Goal: Check status

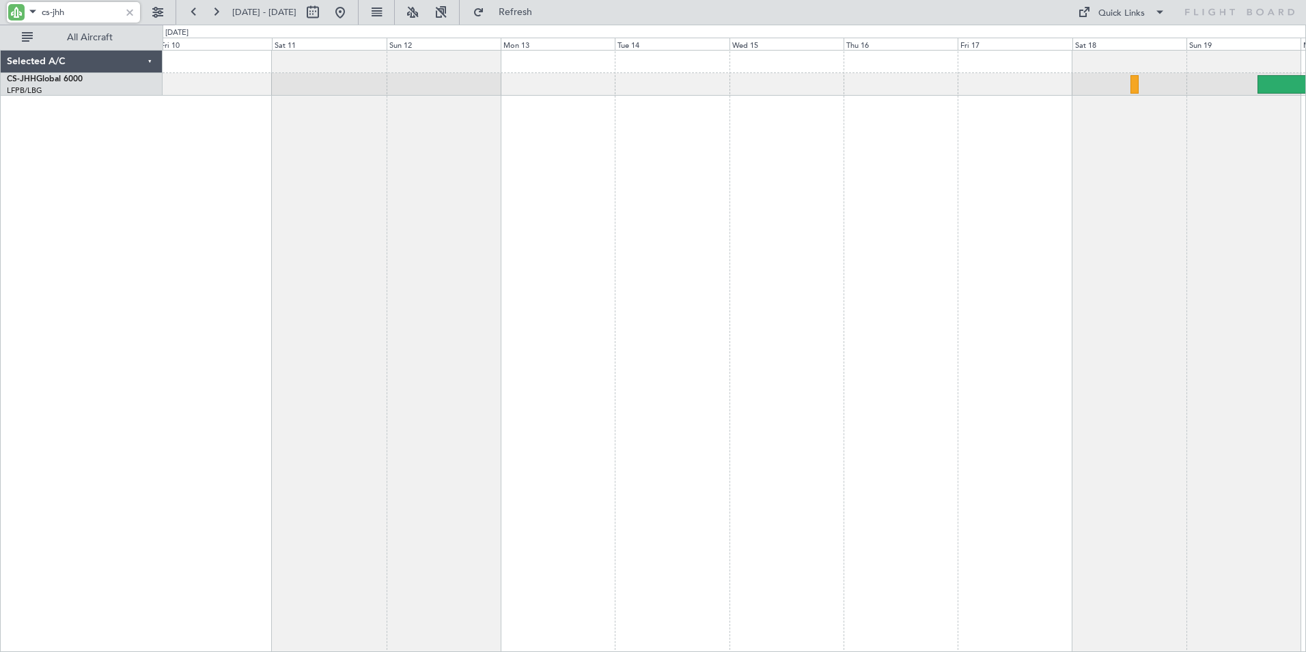
drag, startPoint x: 74, startPoint y: 12, endPoint x: -3, endPoint y: -4, distance: 78.9
click at [0, 0] on html "cs-jhh 10 Oct 2025 - 20 Oct 2025 Refresh Quick Links All Aircraft Planned Maint…" at bounding box center [653, 326] width 1306 height 652
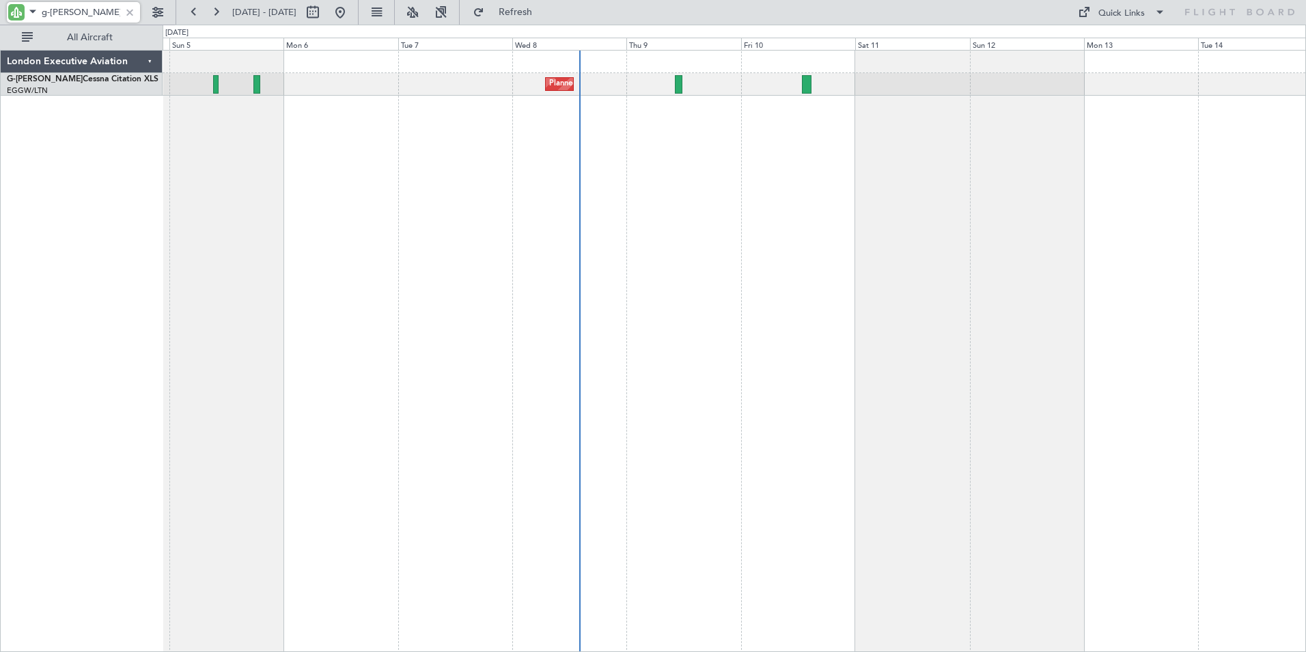
click at [898, 108] on div "Planned Maint [GEOGRAPHIC_DATA] ([GEOGRAPHIC_DATA])" at bounding box center [735, 351] width 1144 height 602
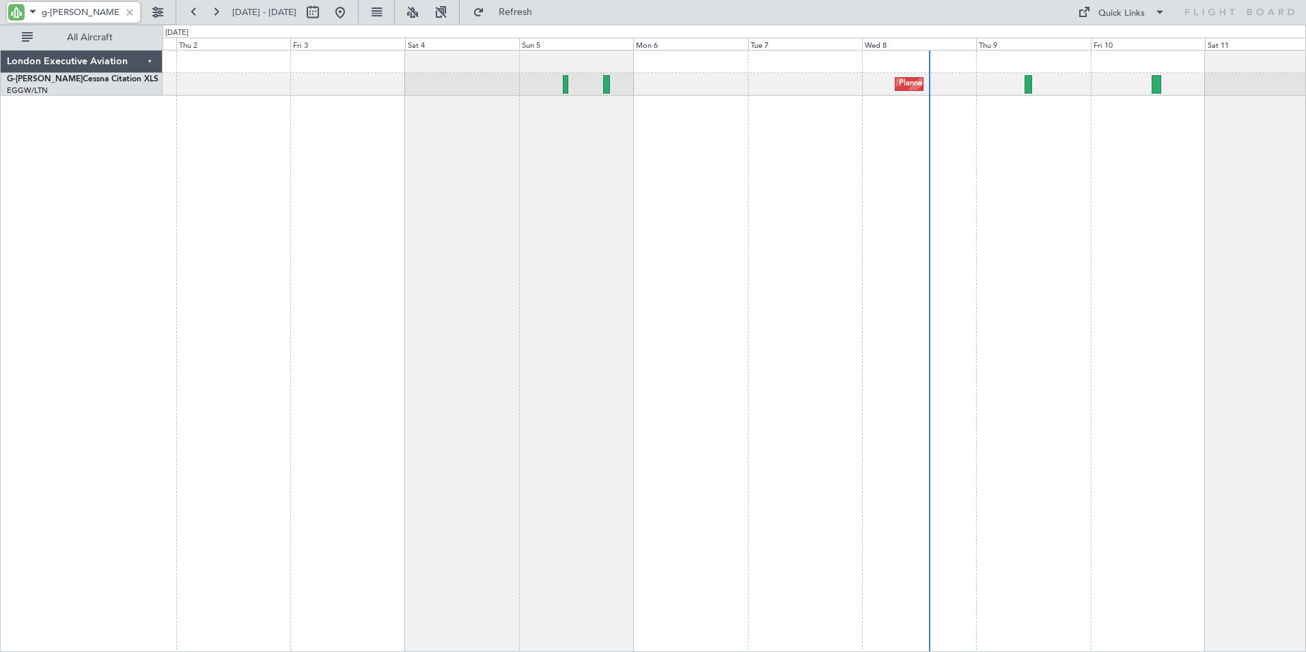
click at [851, 107] on div "Planned Maint [GEOGRAPHIC_DATA] ([GEOGRAPHIC_DATA])" at bounding box center [735, 351] width 1144 height 602
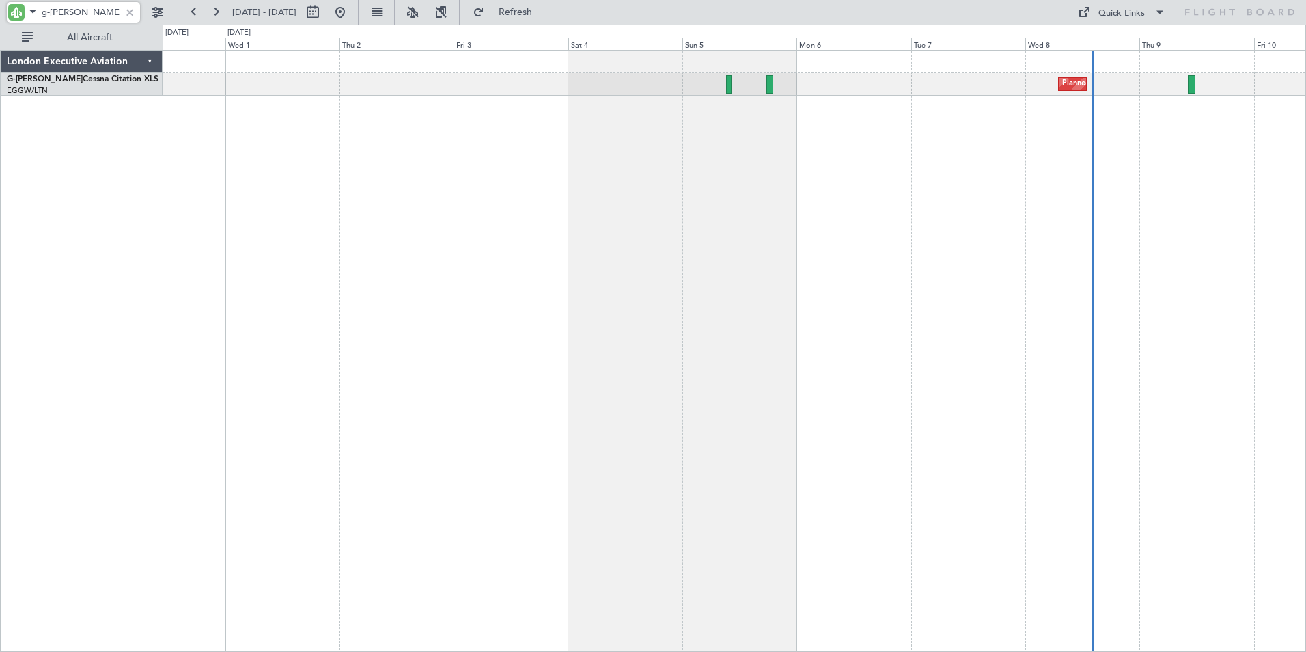
click at [560, 120] on div "Planned Maint London (Luton) A/C Unavailable" at bounding box center [735, 351] width 1144 height 602
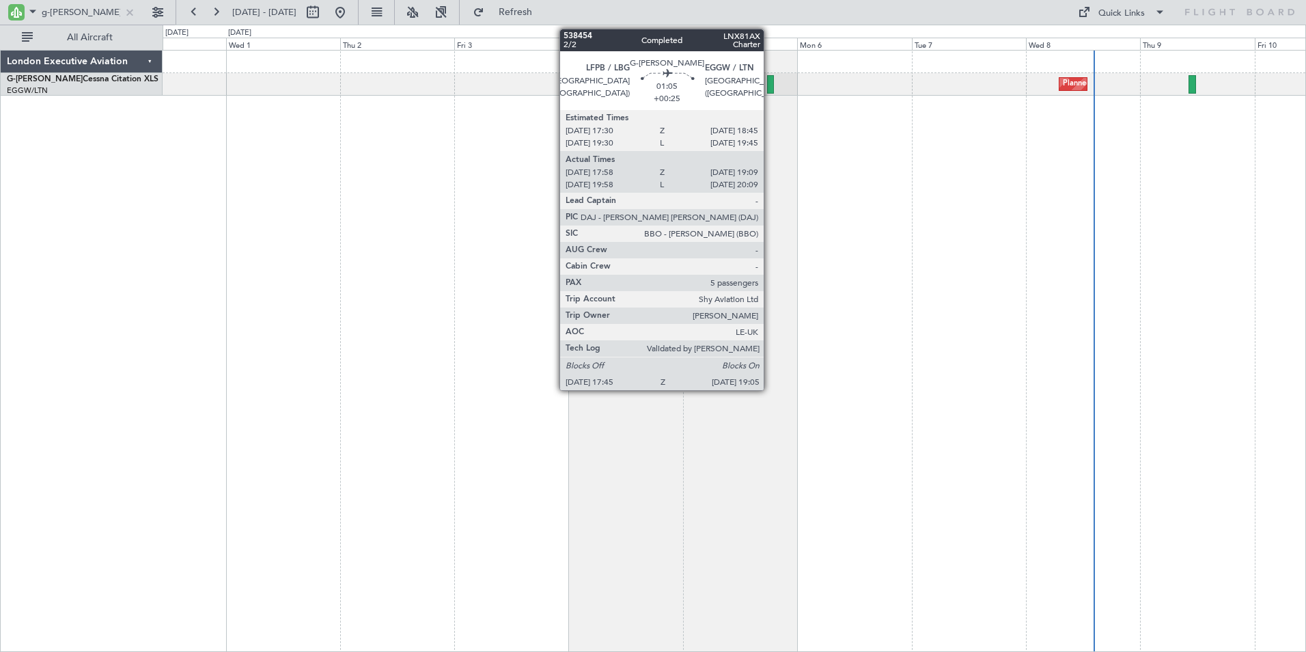
click at [770, 82] on div at bounding box center [770, 84] width 7 height 18
click at [772, 84] on div at bounding box center [770, 84] width 7 height 18
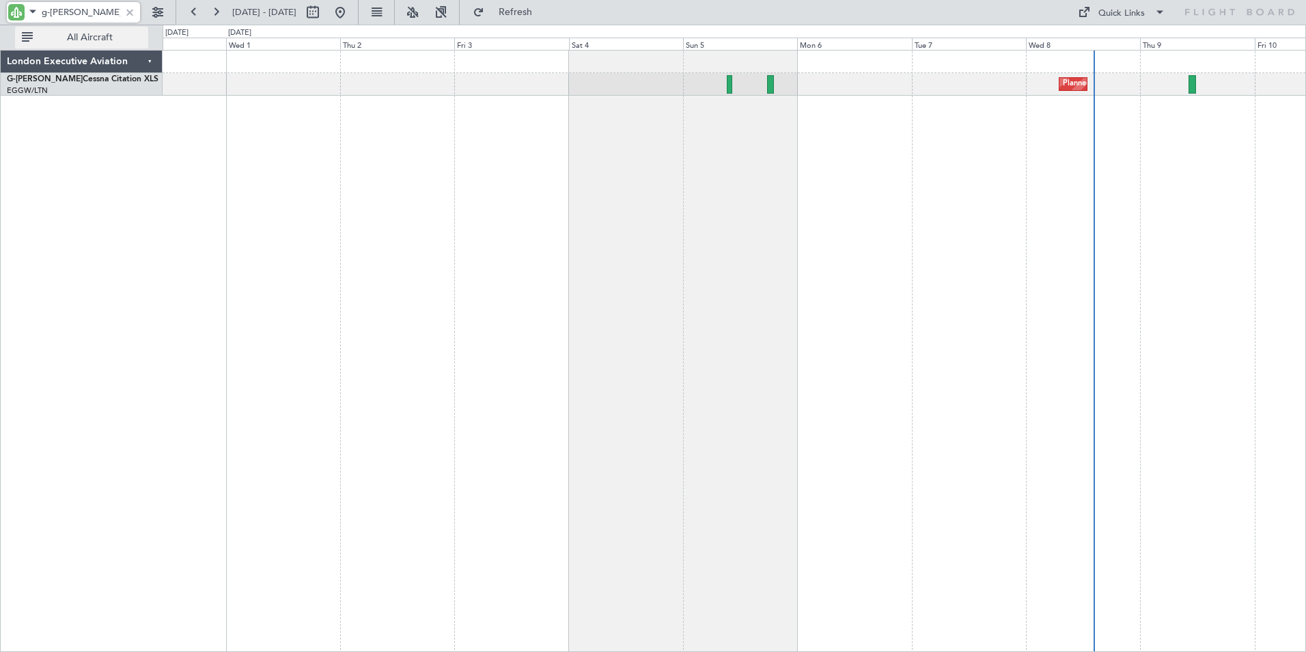
drag, startPoint x: 51, startPoint y: 15, endPoint x: 128, endPoint y: 37, distance: 80.2
click at [128, 25] on div "g-leax 30 Sep 2025 - 10 Oct 2025 Refresh Quick Links All Aircraft" at bounding box center [653, 12] width 1306 height 25
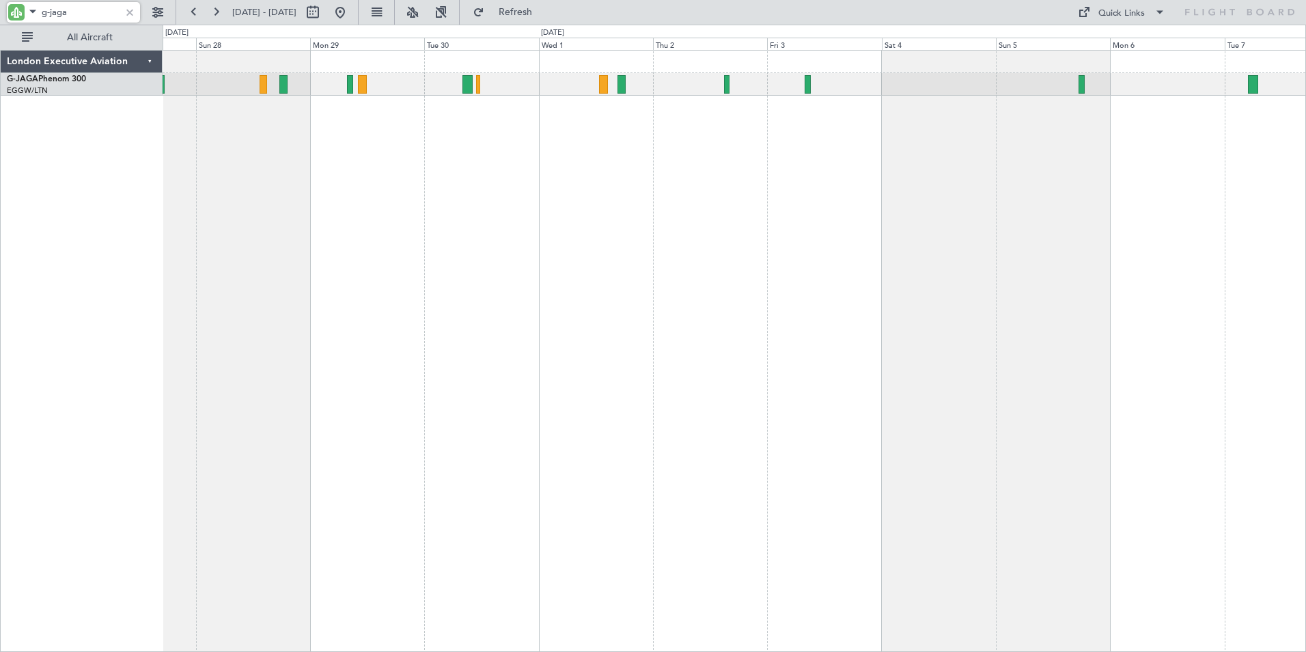
click at [1004, 219] on div "Planned Maint [GEOGRAPHIC_DATA] ([GEOGRAPHIC_DATA]) Planned Maint [GEOGRAPHIC_D…" at bounding box center [735, 351] width 1144 height 602
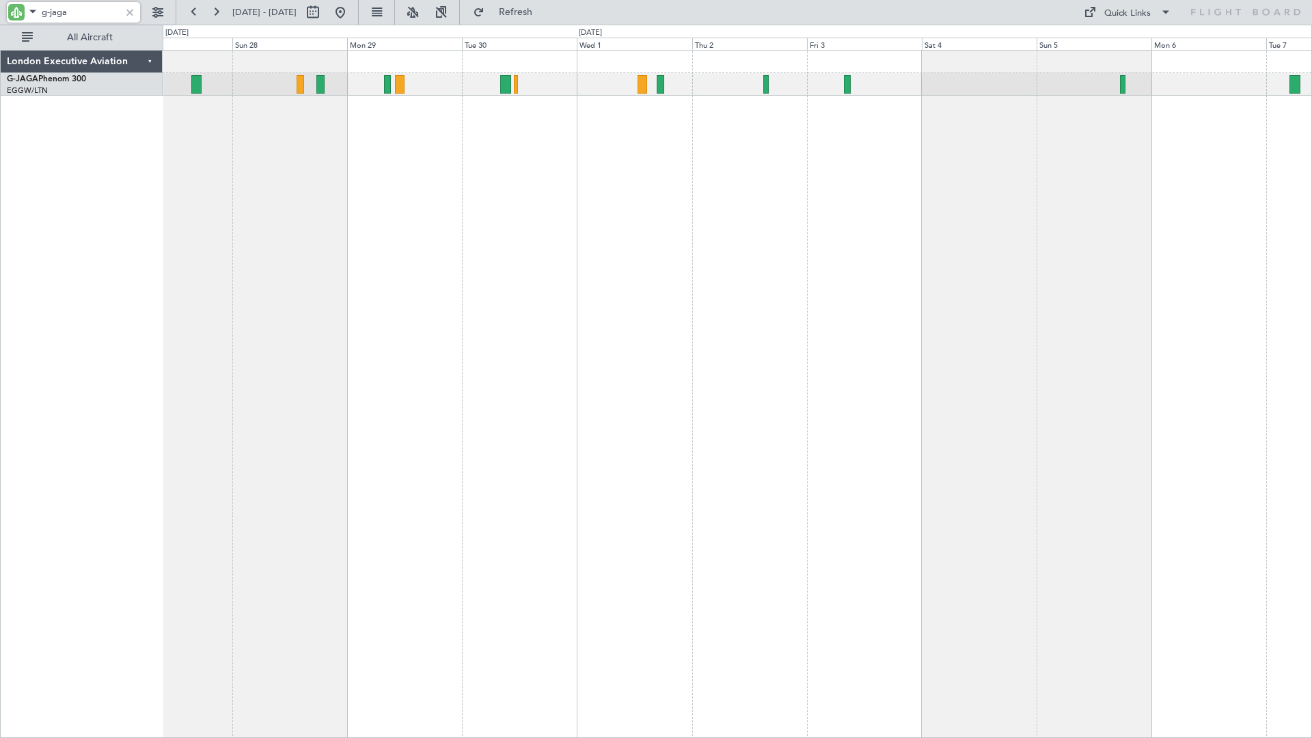
click at [987, 299] on div "Planned Maint [GEOGRAPHIC_DATA] ([GEOGRAPHIC_DATA]) Planned Maint [GEOGRAPHIC_D…" at bounding box center [737, 394] width 1149 height 688
click at [303, 191] on div "Planned Maint [GEOGRAPHIC_DATA] ([GEOGRAPHIC_DATA]) Planned Maint [GEOGRAPHIC_D…" at bounding box center [737, 394] width 1149 height 688
drag, startPoint x: 49, startPoint y: 15, endPoint x: 100, endPoint y: 31, distance: 53.8
click at [100, 25] on div "g-jaga 27 Sep 2025 - 07 Oct 2025 Refresh Quick Links All Aircraft" at bounding box center [656, 12] width 1312 height 25
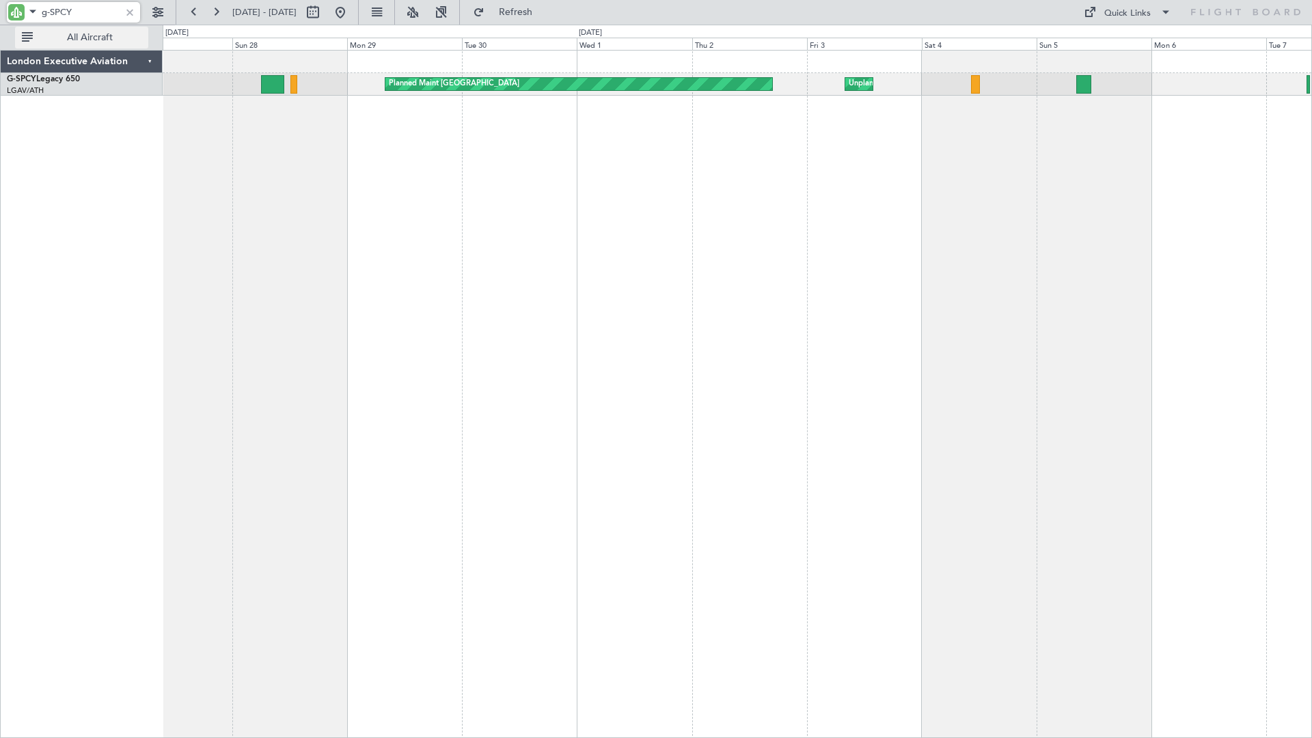
type input "g-SPCY"
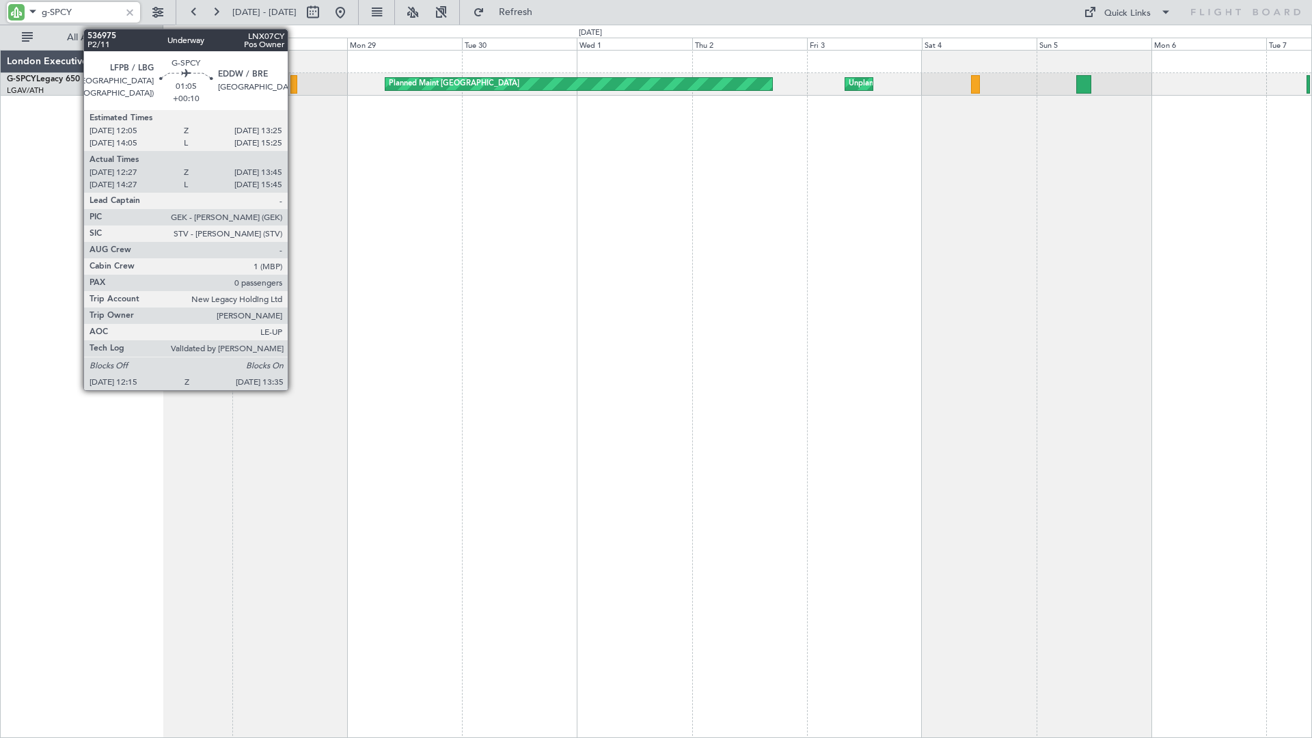
click at [294, 90] on div at bounding box center [293, 84] width 7 height 18
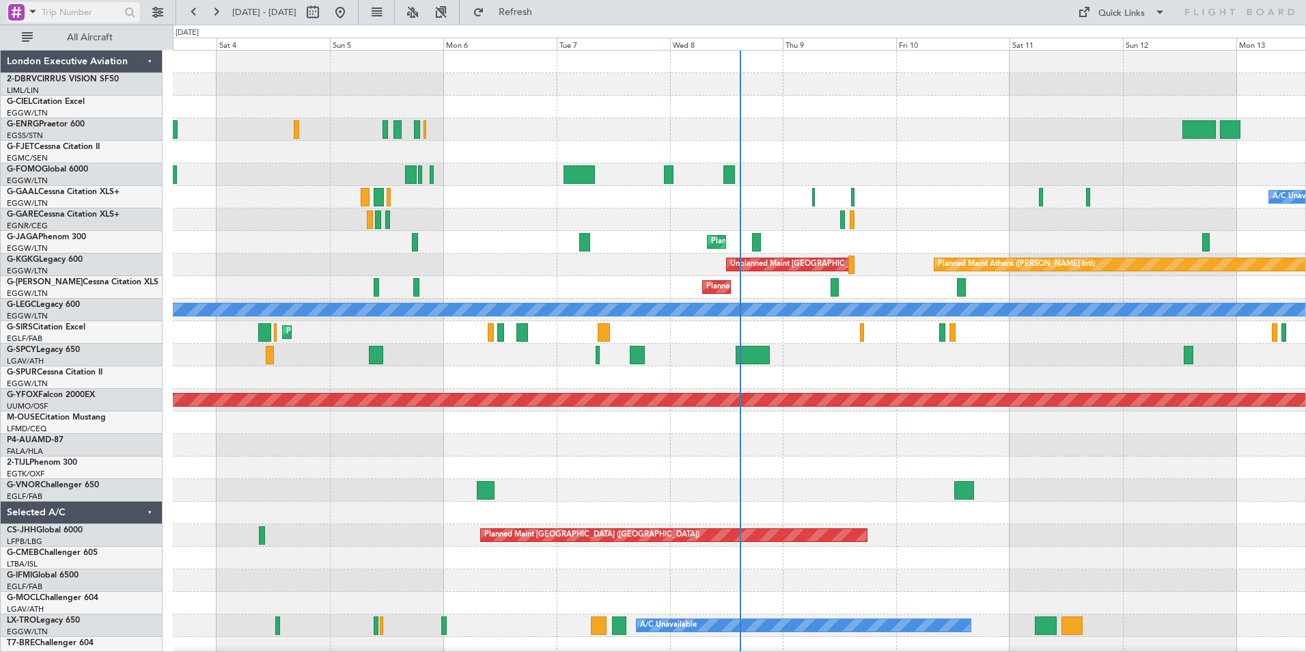
click at [36, 11] on span at bounding box center [33, 11] width 16 height 17
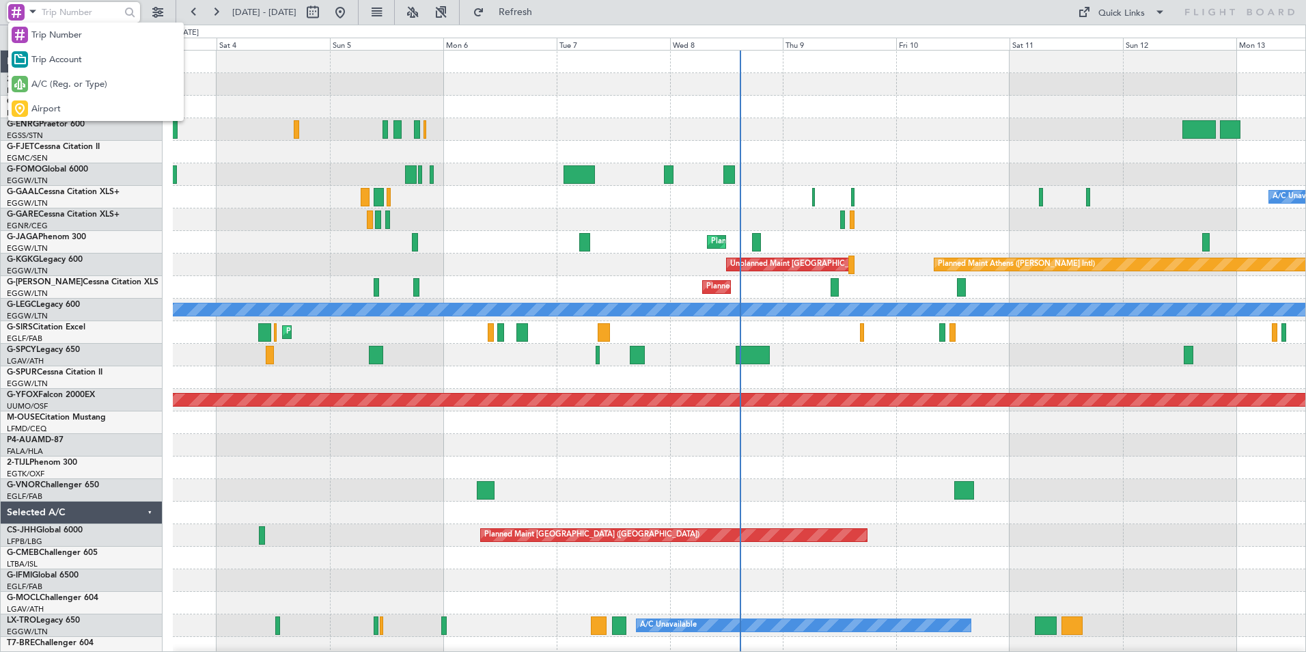
drag, startPoint x: 46, startPoint y: 82, endPoint x: 66, endPoint y: 39, distance: 47.1
click at [51, 81] on span "A/C (Reg. or Type)" at bounding box center [69, 85] width 76 height 14
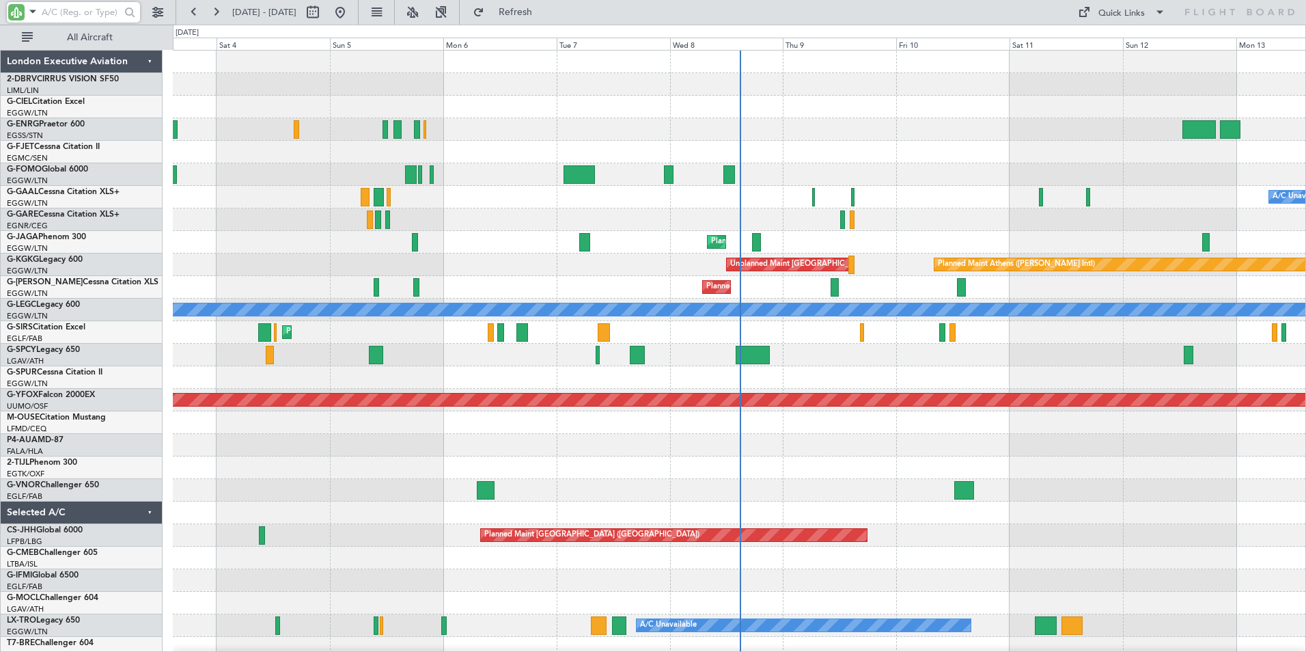
click at [69, 11] on input "text" at bounding box center [81, 12] width 79 height 20
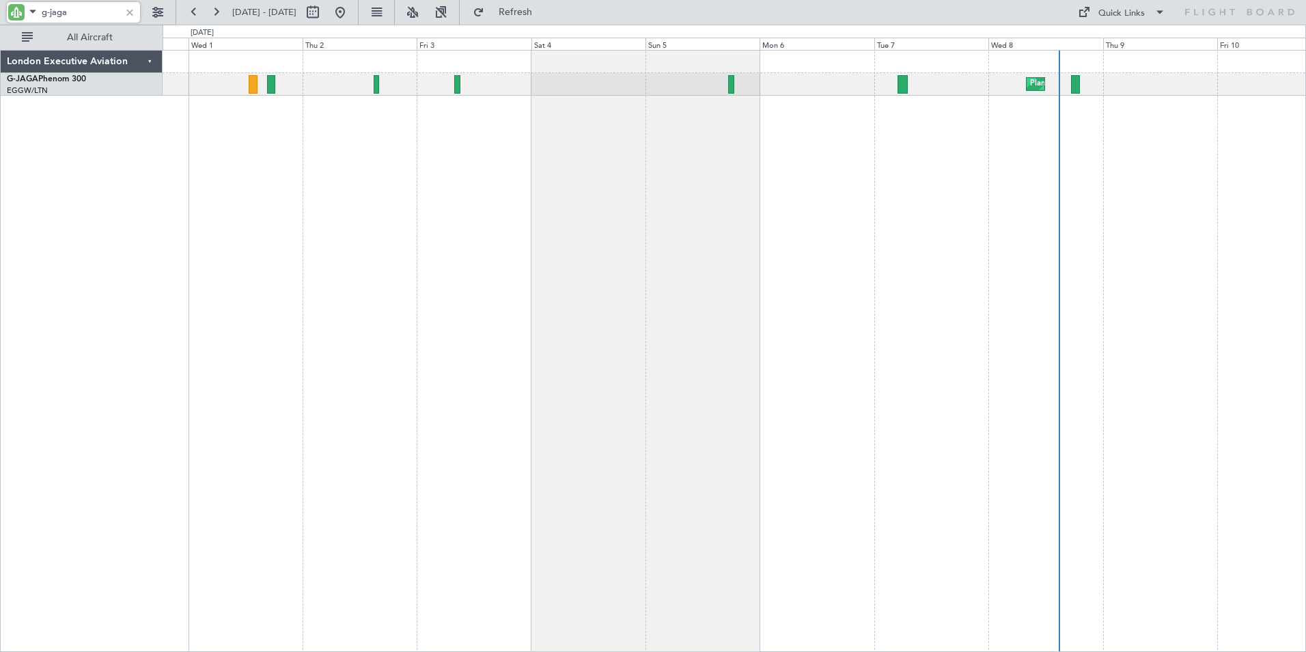
click at [769, 137] on div "Planned Maint [GEOGRAPHIC_DATA] ([GEOGRAPHIC_DATA])" at bounding box center [735, 351] width 1144 height 602
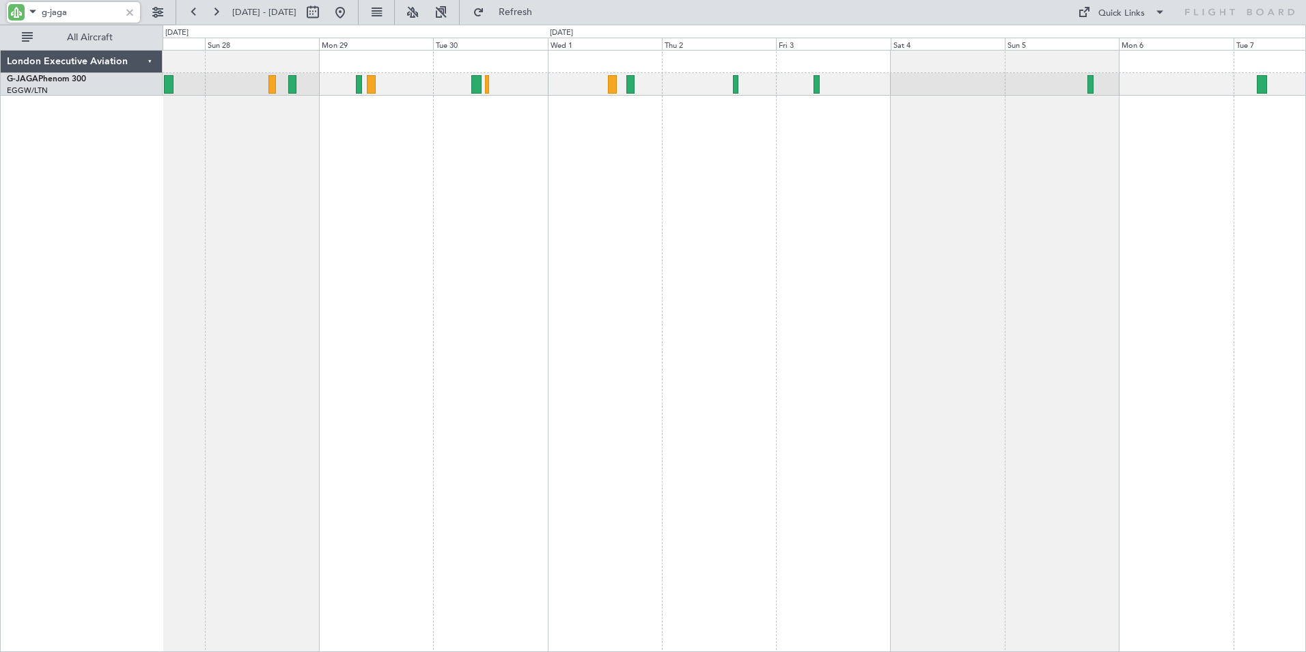
click at [709, 172] on div "Planned Maint [GEOGRAPHIC_DATA] ([GEOGRAPHIC_DATA]) Planned Maint [GEOGRAPHIC_D…" at bounding box center [735, 351] width 1144 height 602
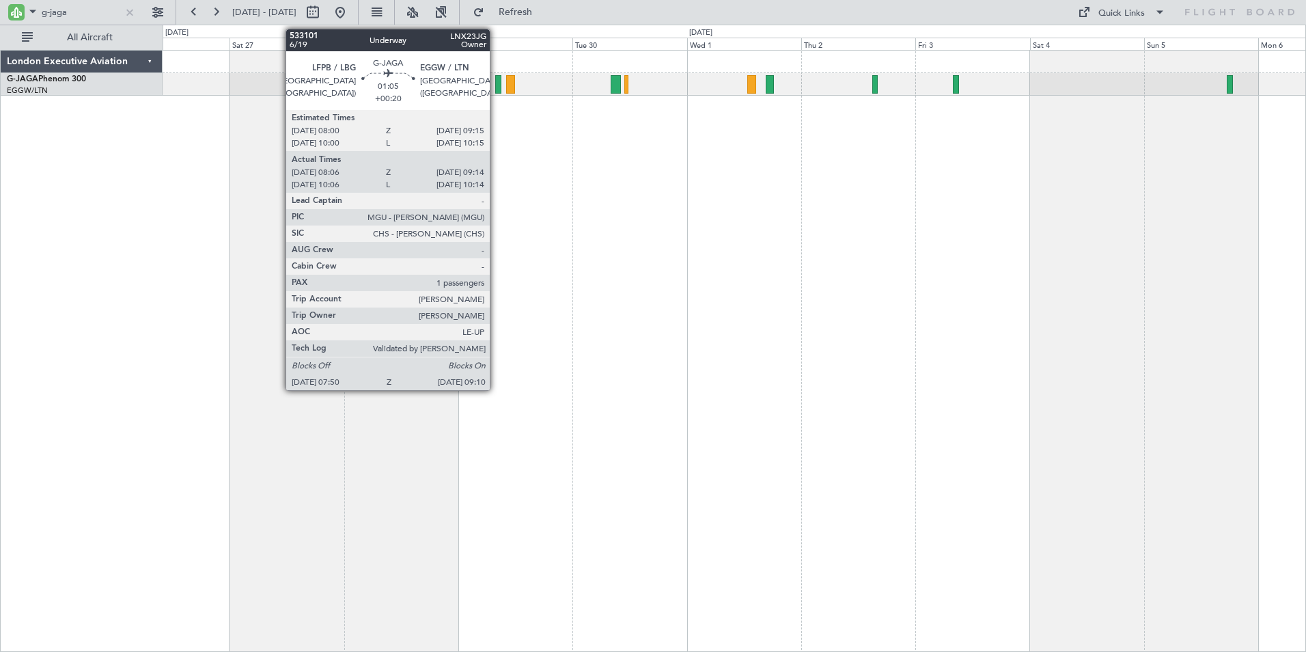
click at [496, 81] on div at bounding box center [498, 84] width 7 height 18
click at [498, 85] on div at bounding box center [498, 84] width 7 height 18
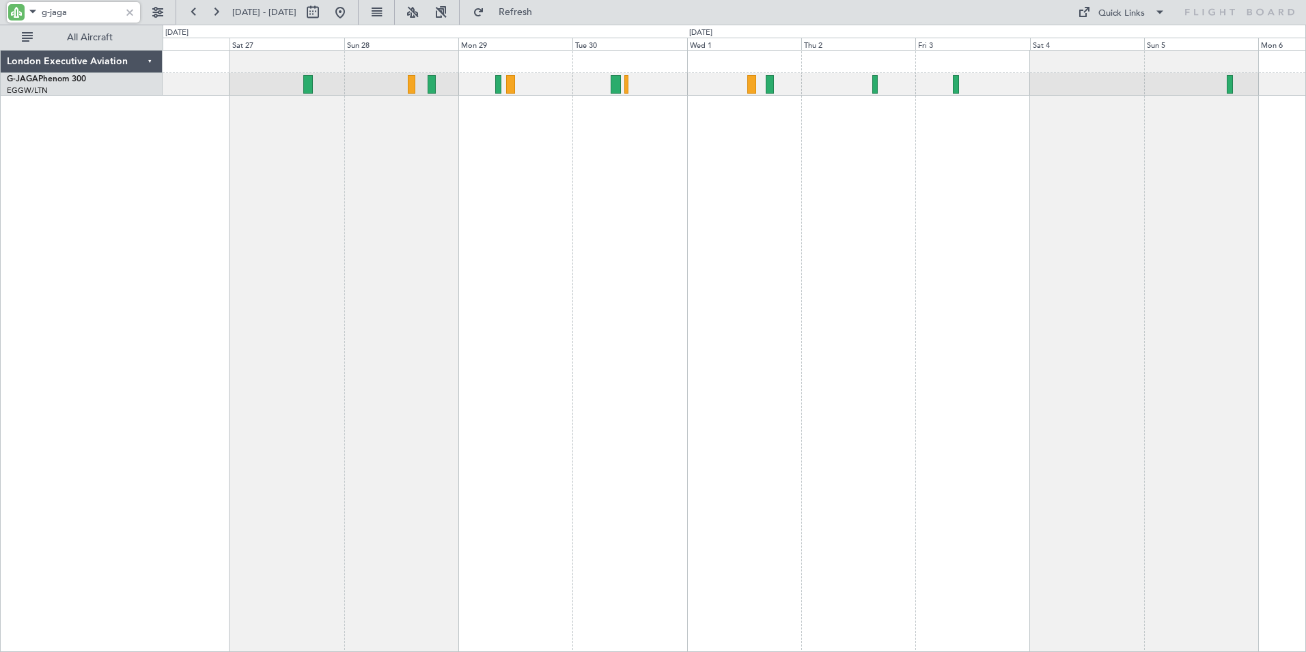
drag, startPoint x: 79, startPoint y: 11, endPoint x: -3, endPoint y: -5, distance: 82.9
click at [0, 0] on html "g-jaga [DATE] - [DATE] Refresh Quick Links All Aircraft Planned Maint [GEOGRAPH…" at bounding box center [653, 326] width 1306 height 652
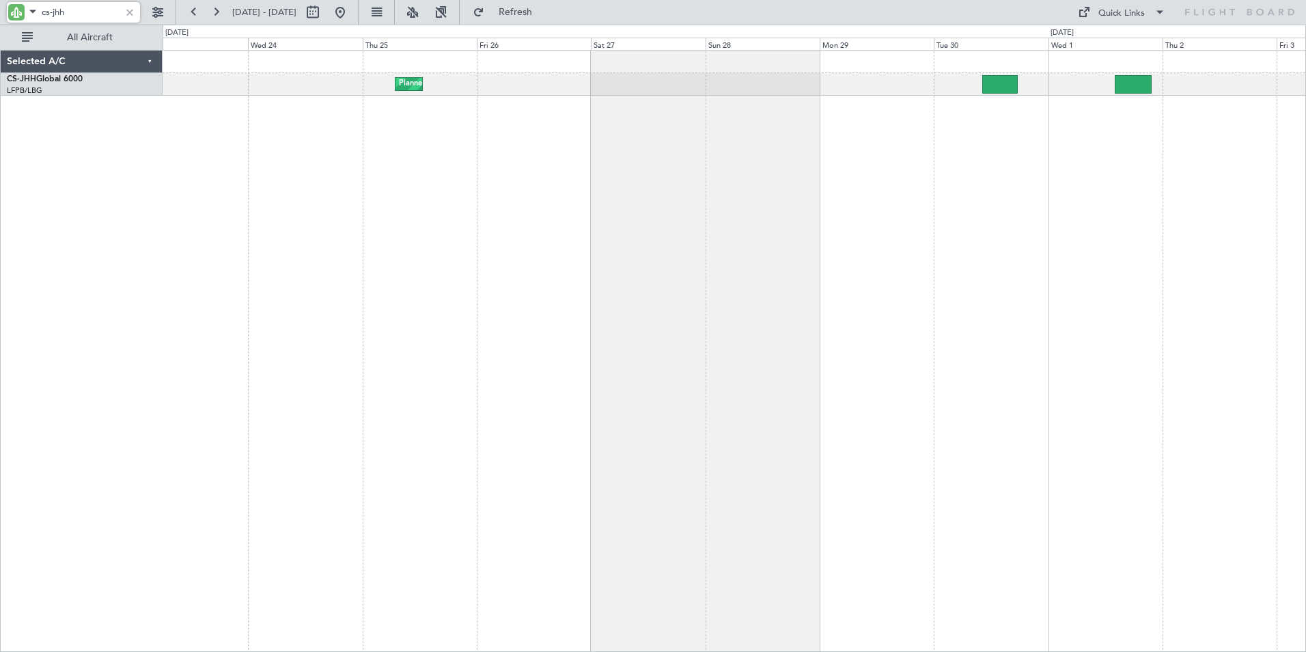
click at [810, 174] on div "Planned Maint [GEOGRAPHIC_DATA] ([GEOGRAPHIC_DATA])" at bounding box center [735, 351] width 1144 height 602
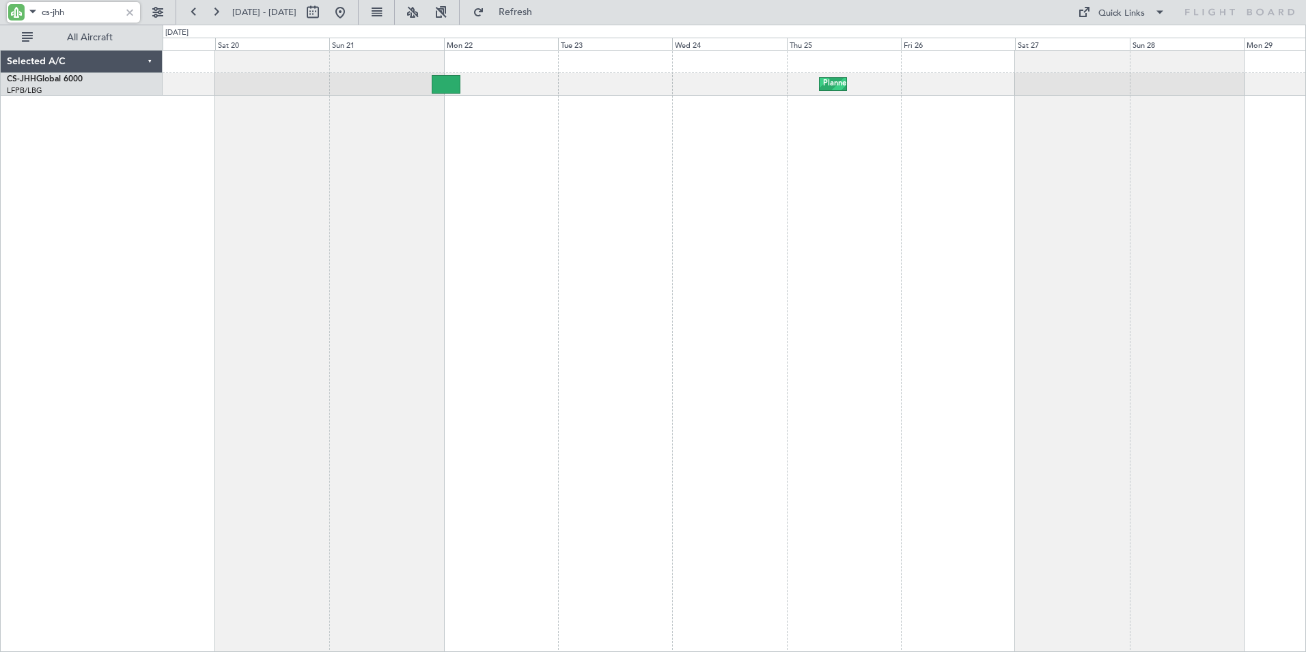
click at [843, 156] on div "Planned Maint [GEOGRAPHIC_DATA] ([GEOGRAPHIC_DATA])" at bounding box center [735, 351] width 1144 height 602
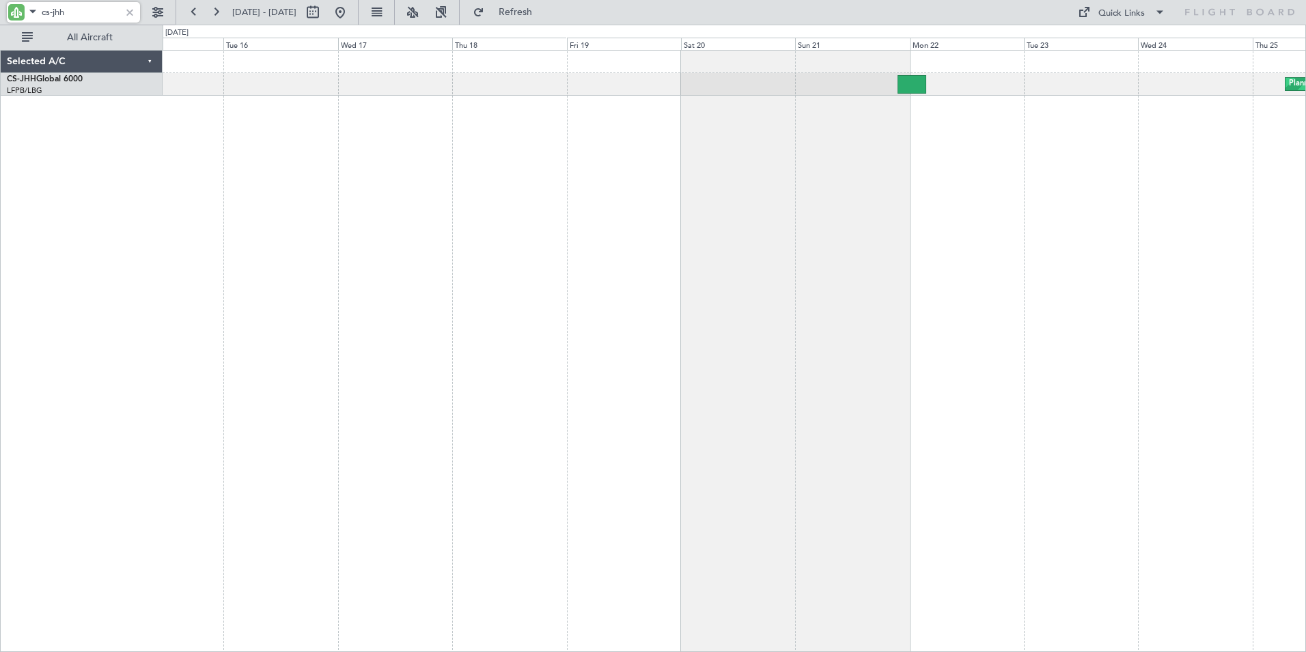
click at [809, 146] on div "Planned Maint [GEOGRAPHIC_DATA] ([GEOGRAPHIC_DATA])" at bounding box center [735, 351] width 1144 height 602
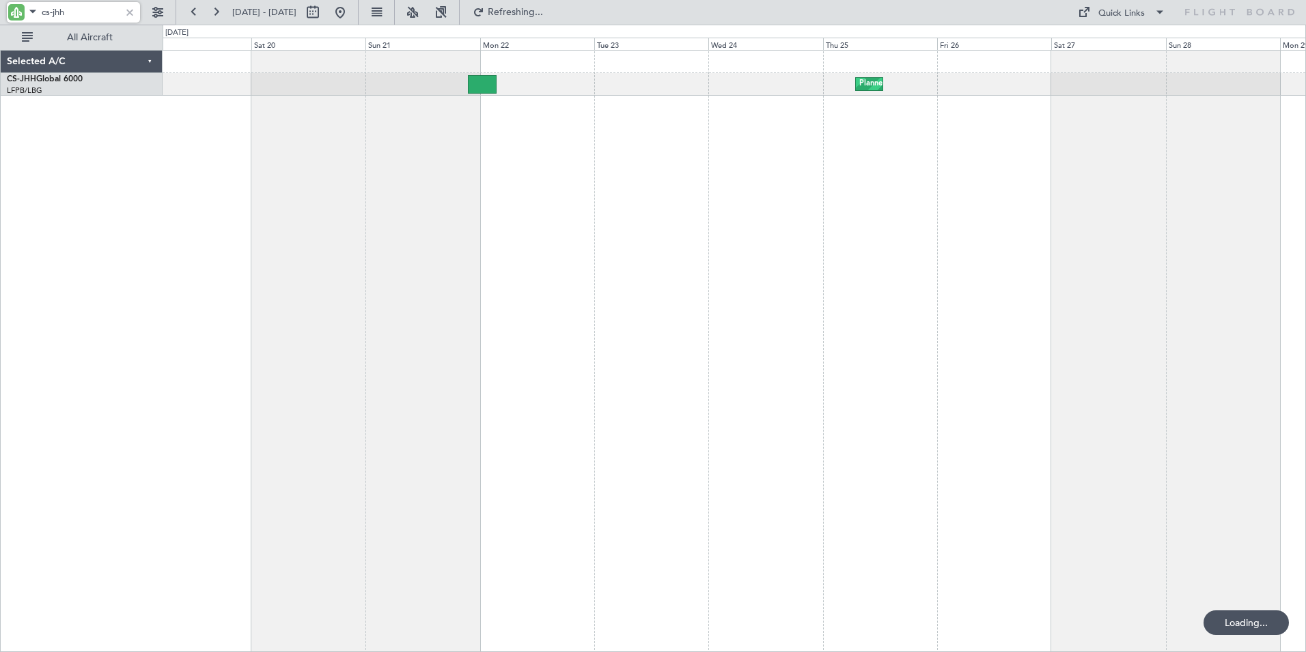
click at [287, 152] on div "Planned Maint [GEOGRAPHIC_DATA] ([GEOGRAPHIC_DATA])" at bounding box center [735, 351] width 1144 height 602
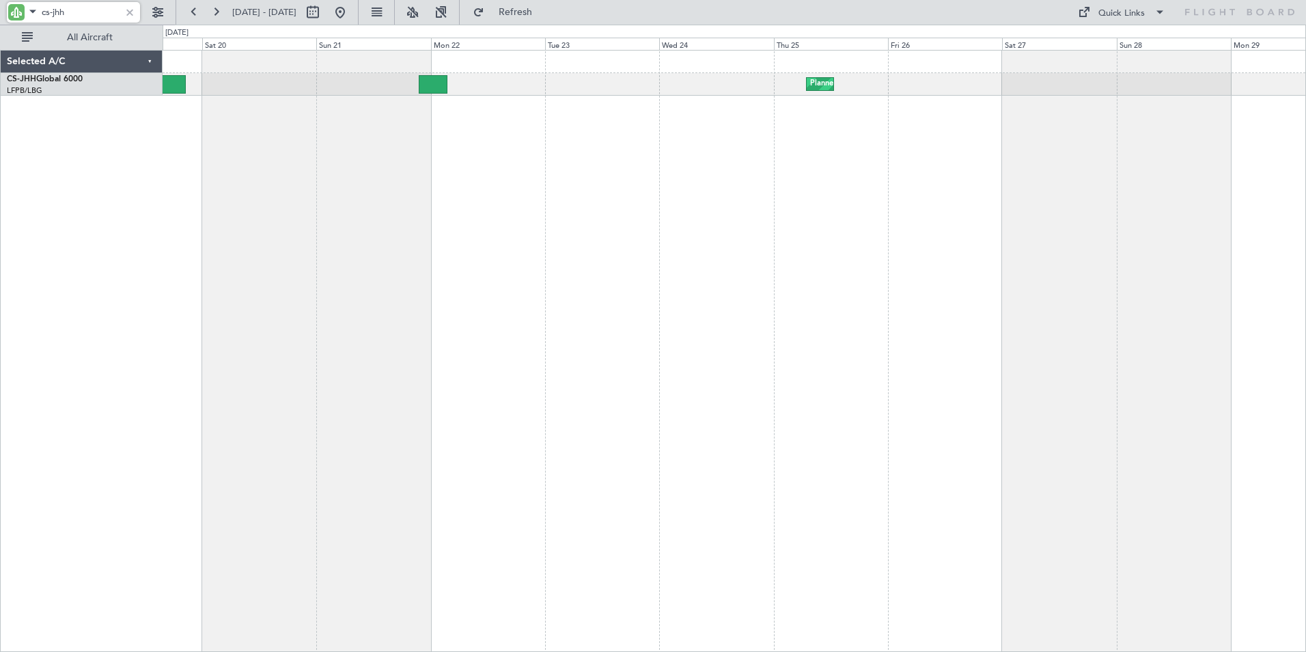
click at [511, 182] on div "Planned Maint [GEOGRAPHIC_DATA] ([GEOGRAPHIC_DATA]) Planned Maint [GEOGRAPHIC_D…" at bounding box center [735, 351] width 1144 height 602
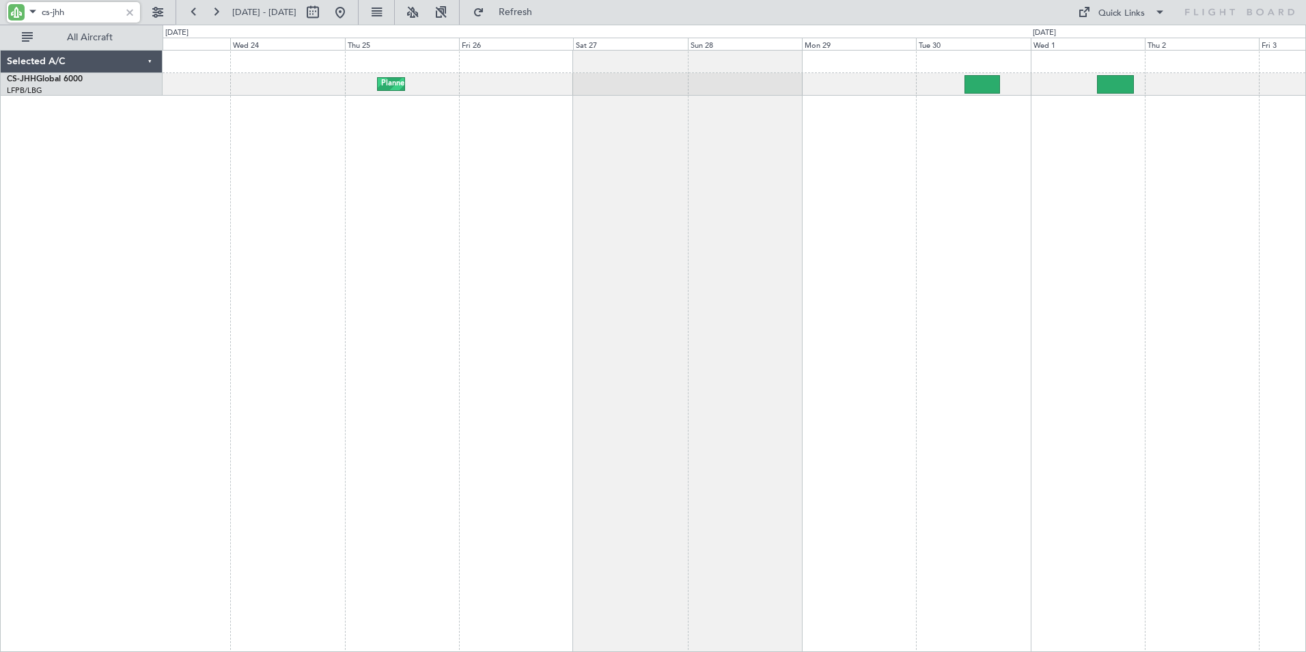
click at [584, 129] on div "Planned Maint [GEOGRAPHIC_DATA] ([GEOGRAPHIC_DATA])" at bounding box center [735, 351] width 1144 height 602
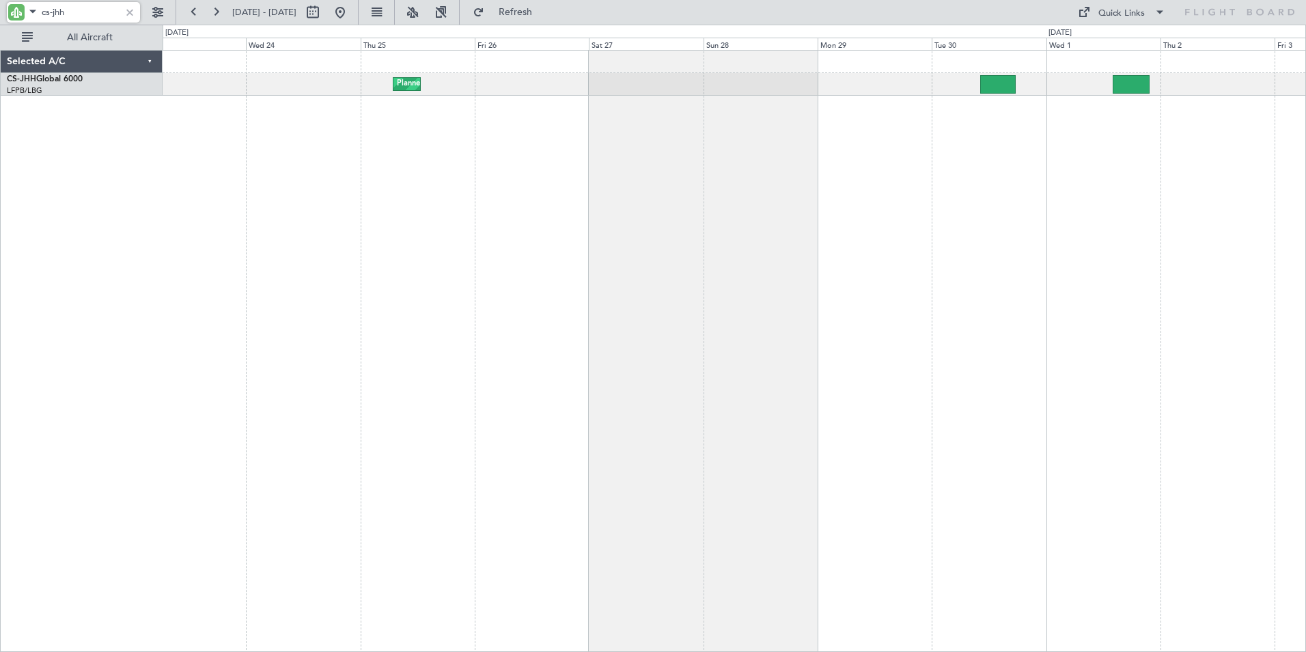
drag, startPoint x: 74, startPoint y: 10, endPoint x: -3, endPoint y: -3, distance: 78.3
click at [0, 0] on html "cs-jhh [DATE] - [DATE] Refresh Quick Links All Aircraft Planned Maint [GEOGRAPH…" at bounding box center [653, 326] width 1306 height 652
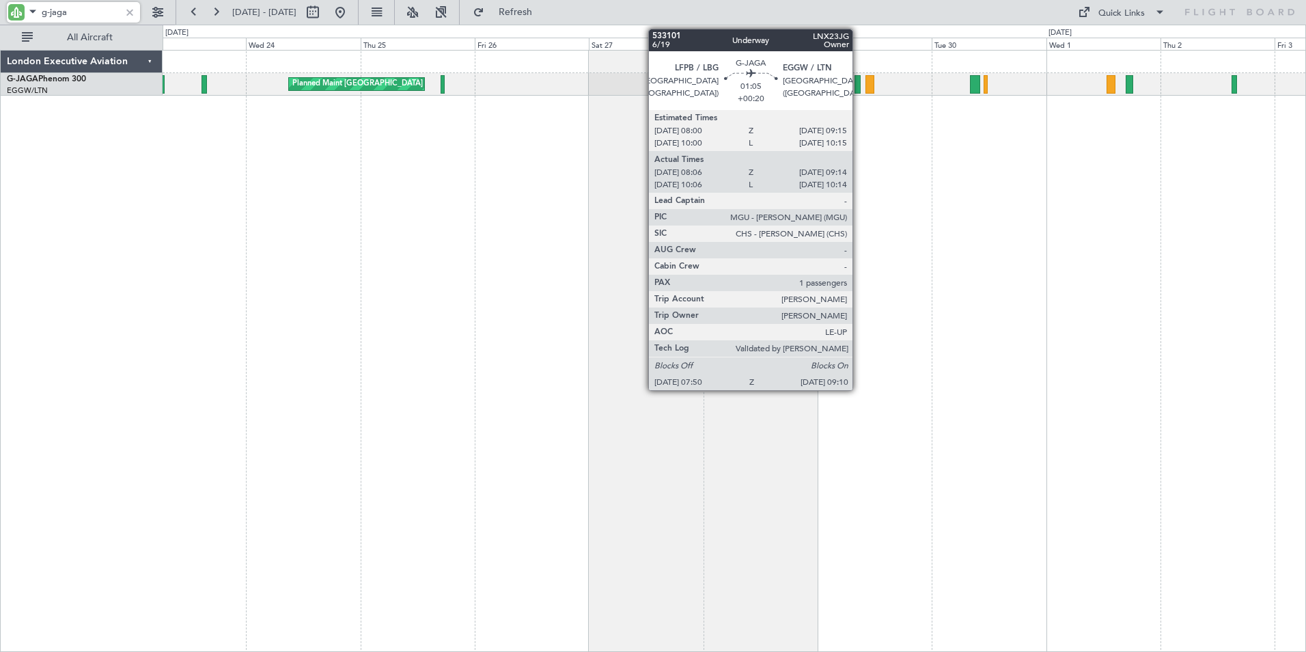
click at [859, 81] on div at bounding box center [858, 84] width 7 height 18
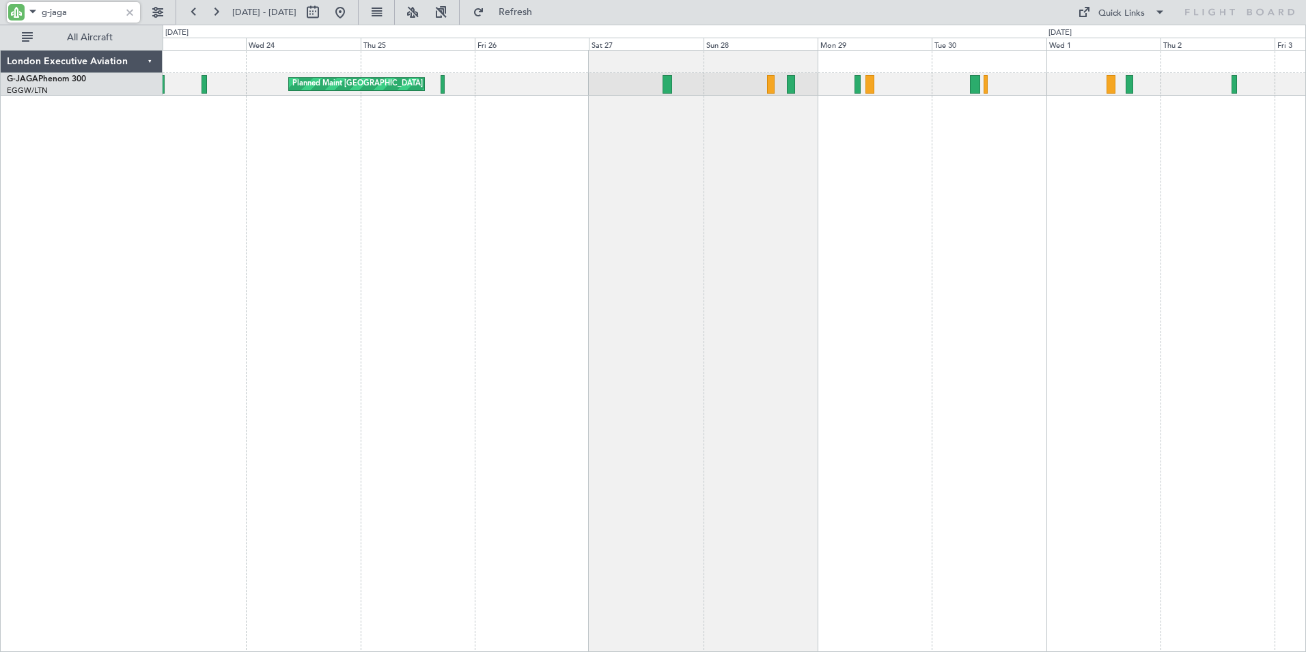
drag, startPoint x: 74, startPoint y: 14, endPoint x: -3, endPoint y: -3, distance: 79.2
click at [0, 0] on html "g-jaga [DATE] - [DATE] Refresh Quick Links All Aircraft Planned Maint [GEOGRAPH…" at bounding box center [653, 326] width 1306 height 652
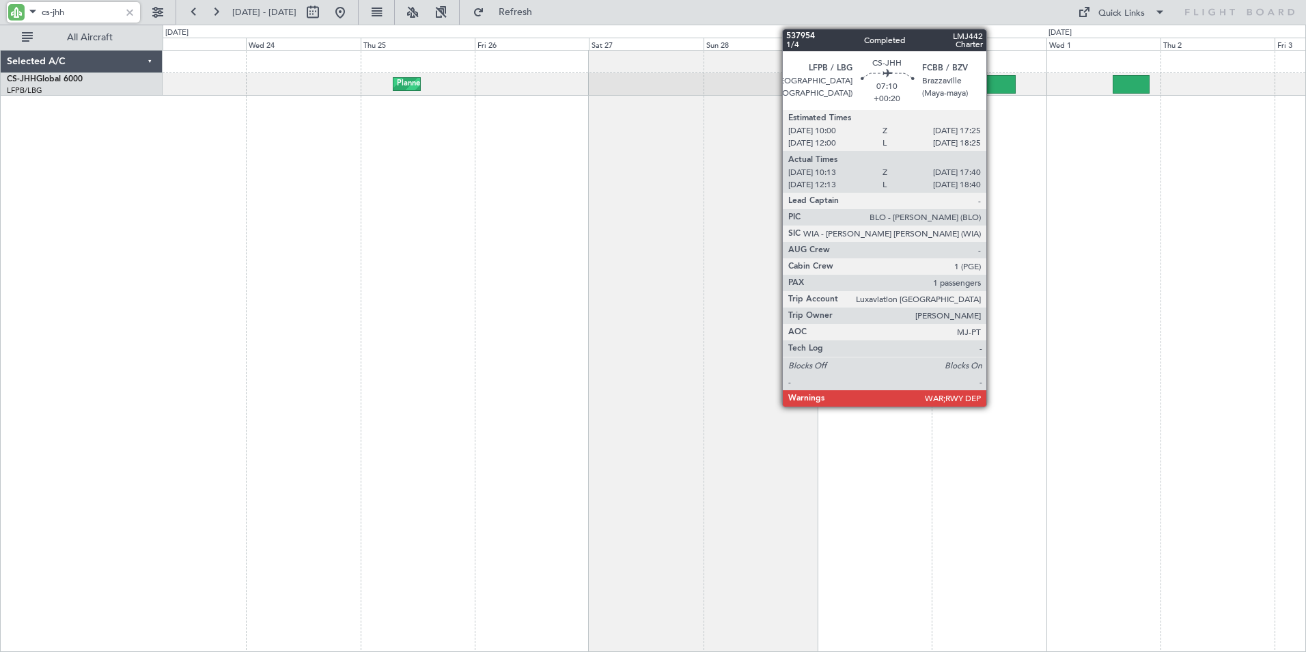
click at [993, 83] on div at bounding box center [998, 84] width 36 height 18
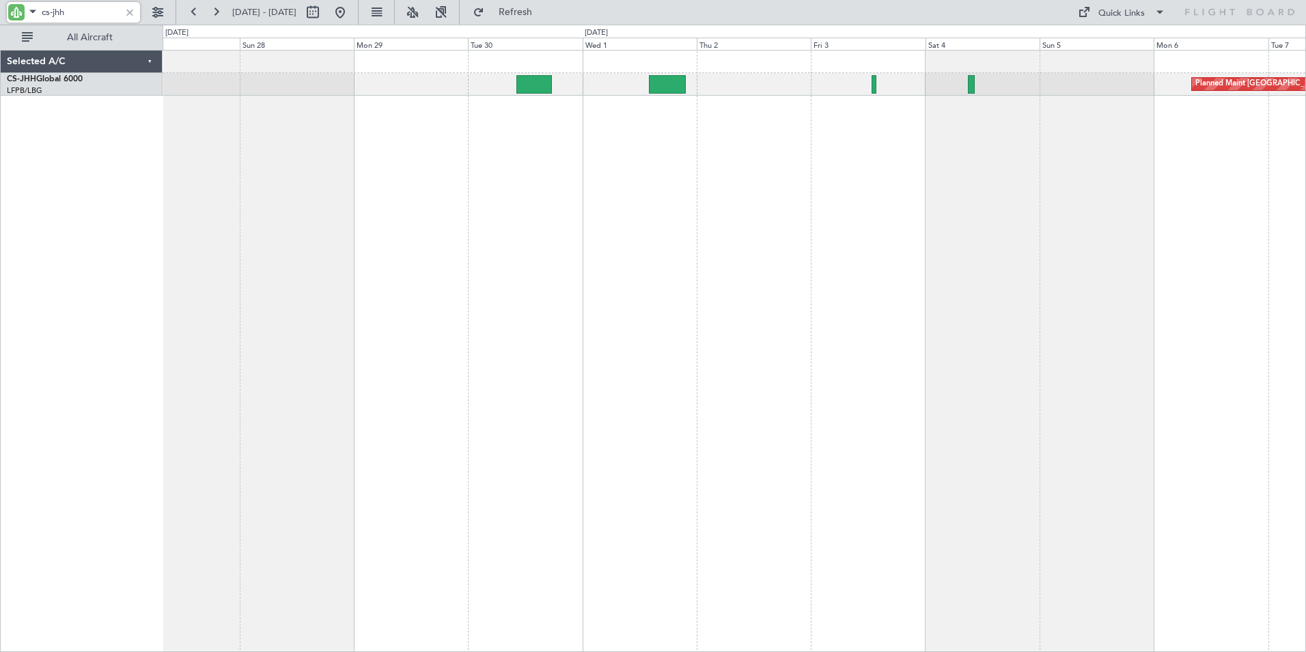
click at [450, 204] on div "Planned Maint [GEOGRAPHIC_DATA] ([GEOGRAPHIC_DATA]) Planned Maint [GEOGRAPHIC_D…" at bounding box center [735, 351] width 1144 height 602
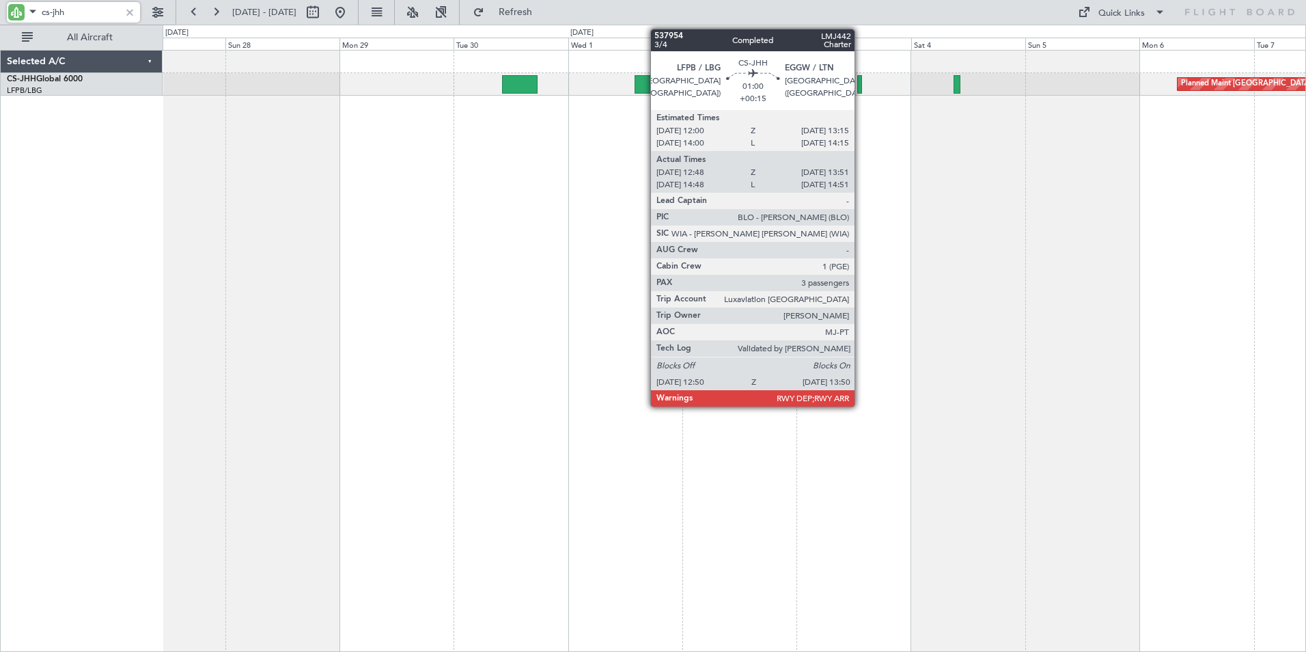
click at [861, 90] on div at bounding box center [859, 84] width 5 height 18
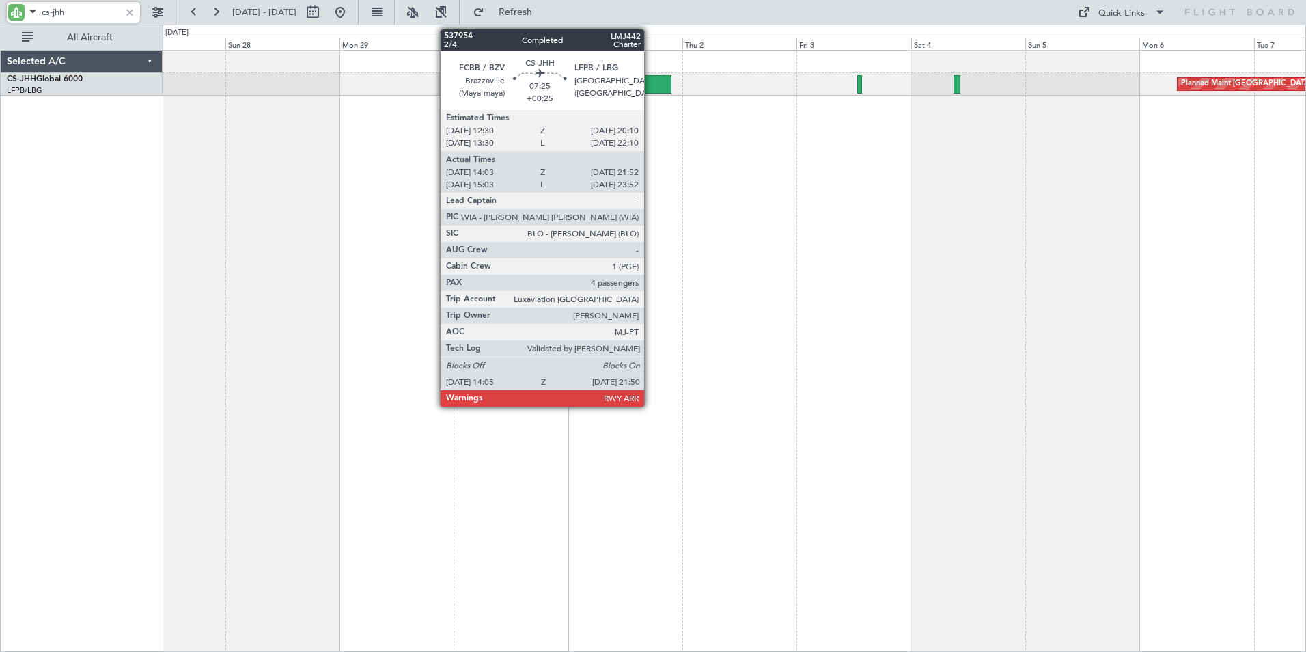
click at [650, 87] on div at bounding box center [654, 84] width 38 height 18
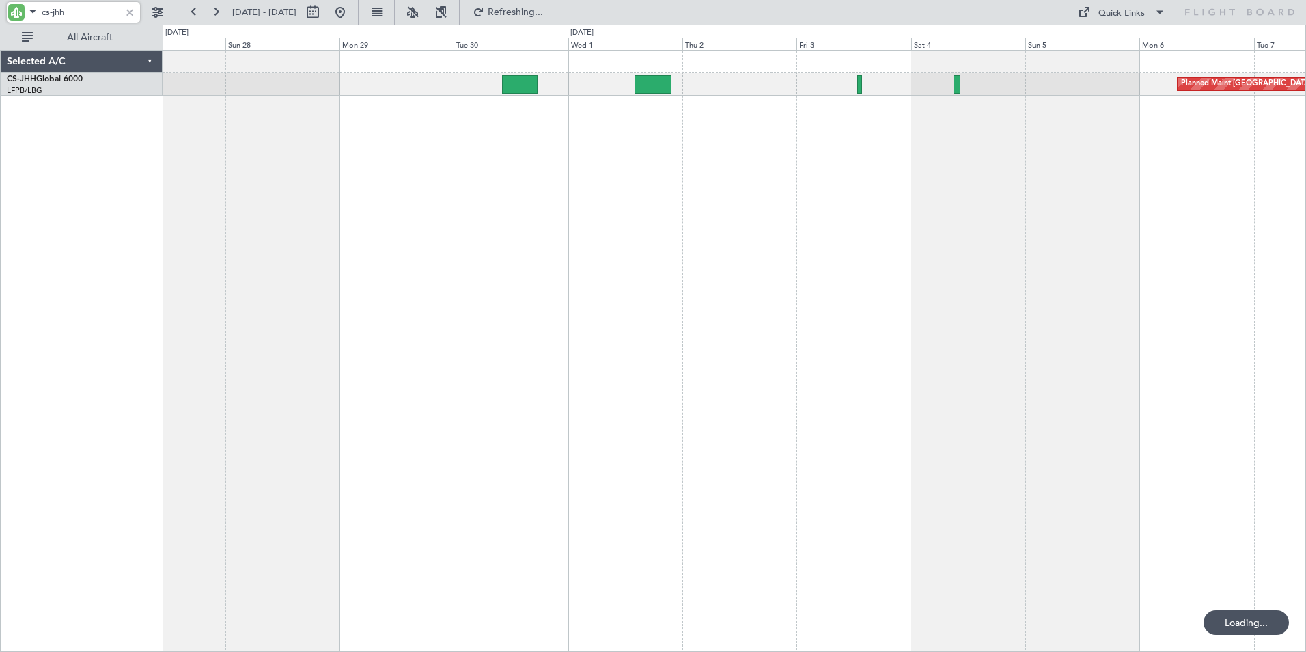
drag, startPoint x: 68, startPoint y: 14, endPoint x: 294, endPoint y: 8, distance: 226.9
click at [0, 0] on html "cs-jhh [DATE] - [DATE] Refreshing... Quick Links All Aircraft Planned Maint [GE…" at bounding box center [653, 326] width 1306 height 652
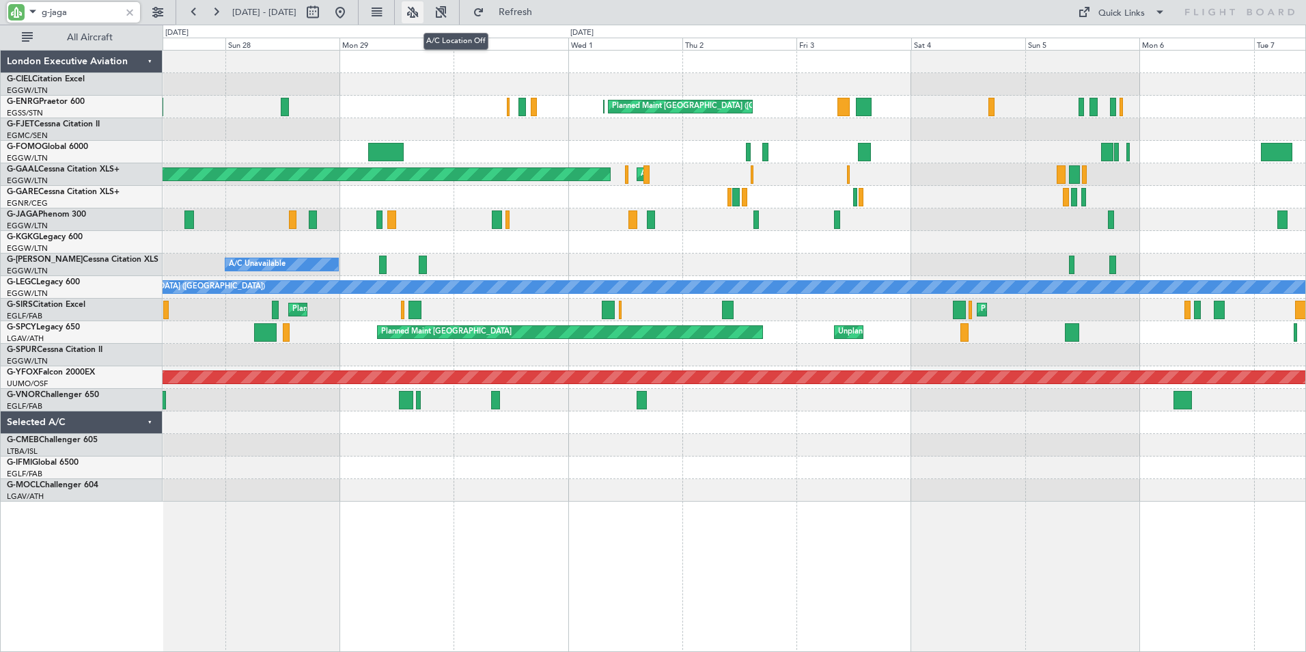
type input "g-jaga"
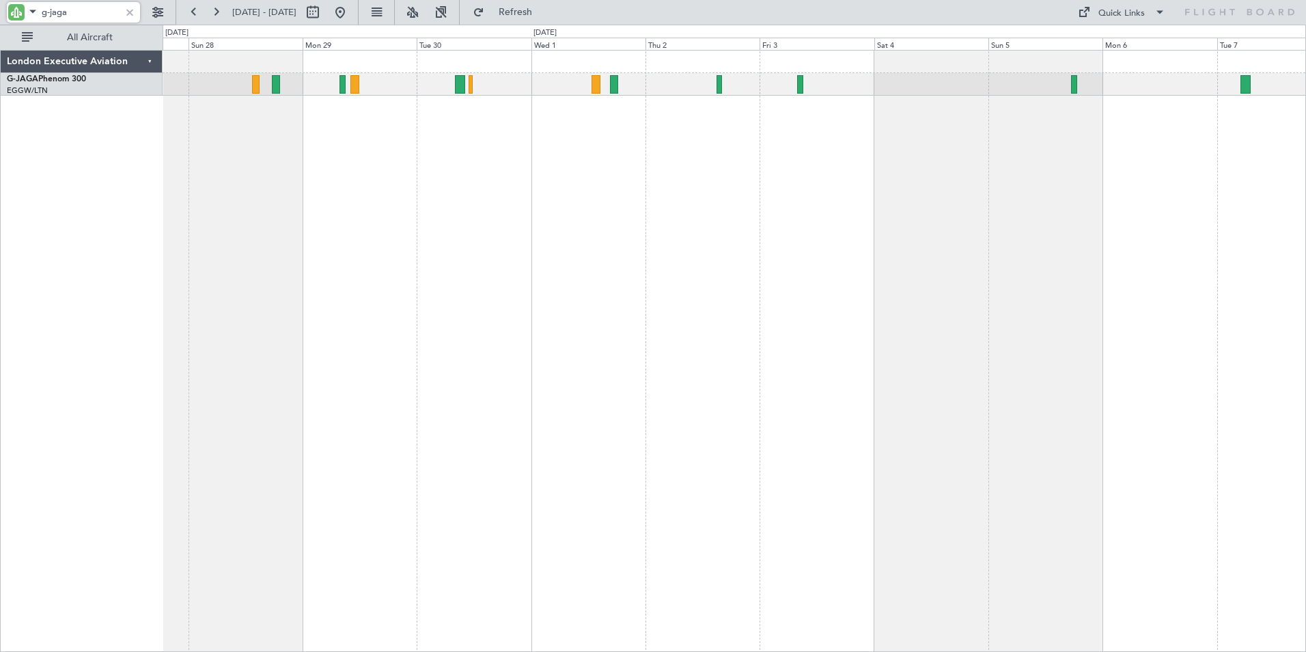
click at [758, 174] on div "Planned Maint [GEOGRAPHIC_DATA] ([GEOGRAPHIC_DATA]) Planned Maint [GEOGRAPHIC_D…" at bounding box center [735, 351] width 1144 height 602
